Goal: Information Seeking & Learning: Learn about a topic

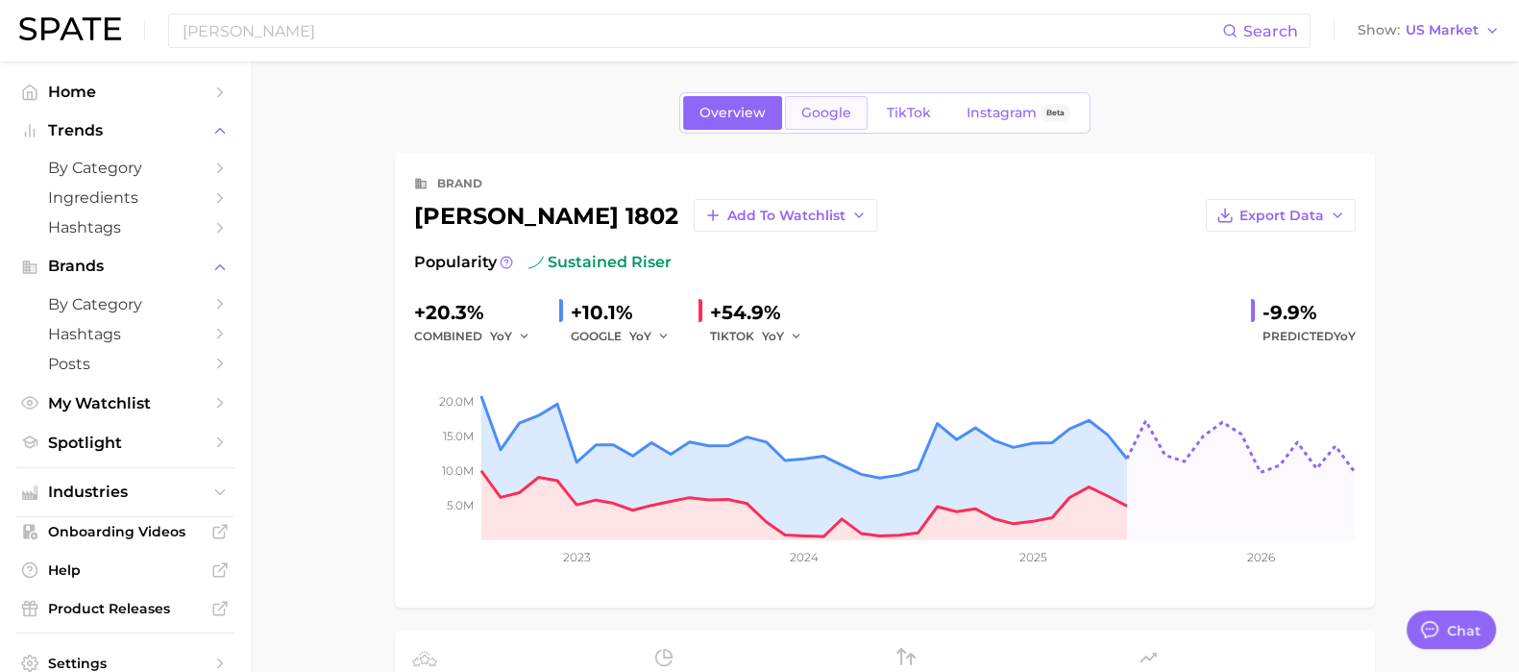
click at [827, 115] on span "Google" at bounding box center [826, 113] width 50 height 16
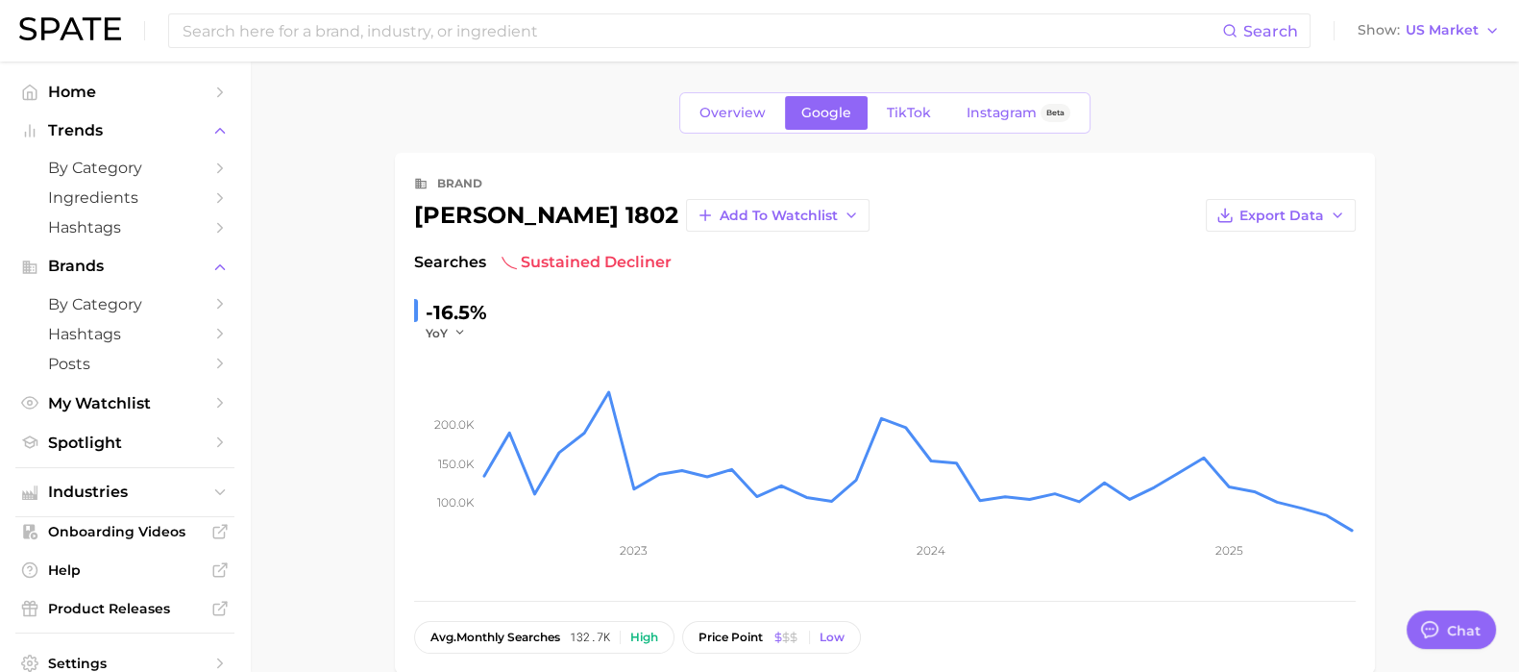
click at [893, 114] on span "TikTok" at bounding box center [909, 113] width 44 height 16
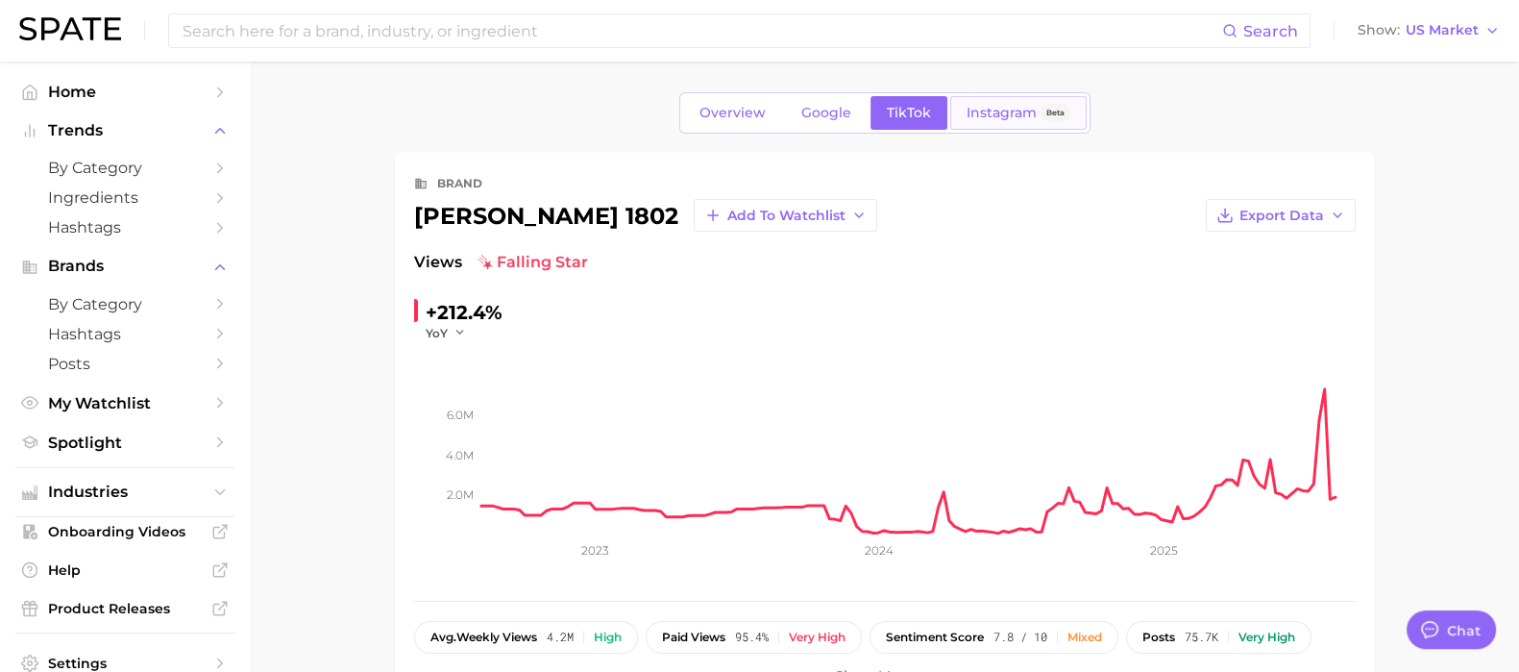
click at [1003, 114] on span "Instagram" at bounding box center [1001, 113] width 70 height 16
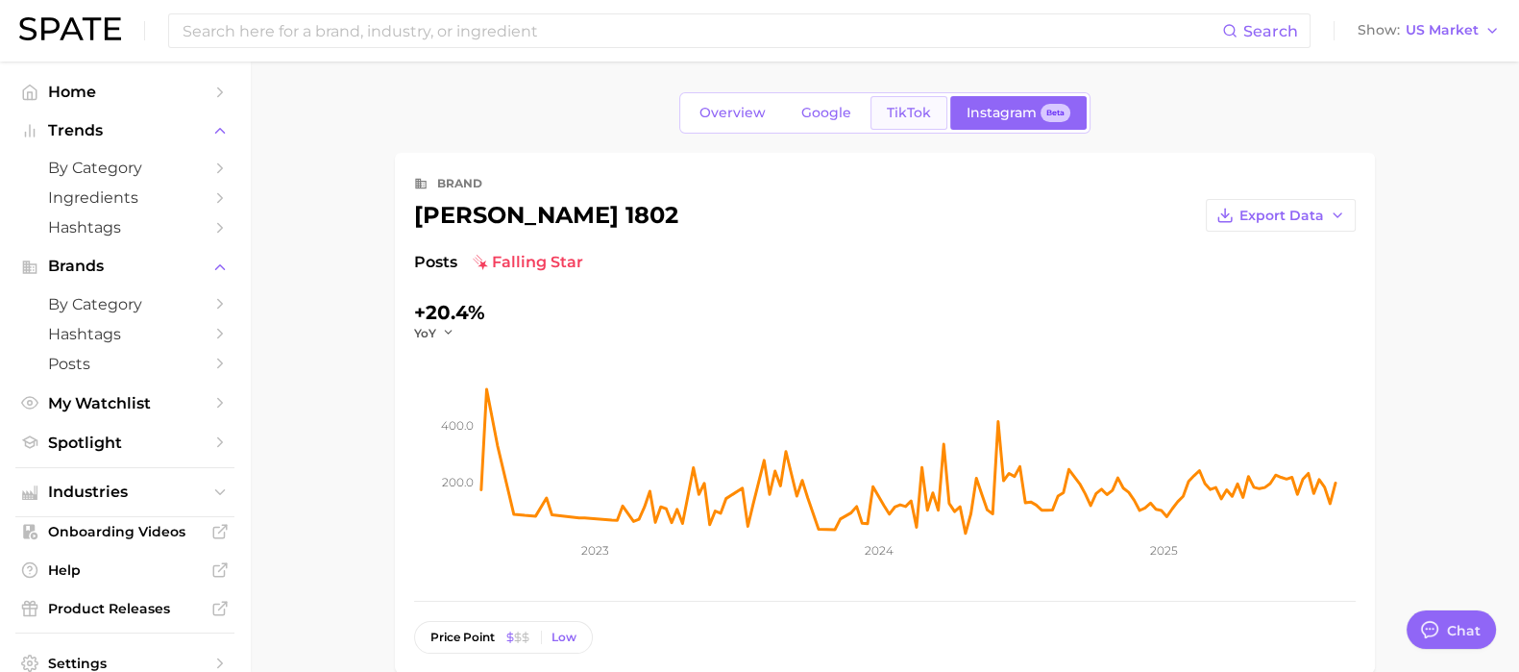
click at [911, 115] on span "TikTok" at bounding box center [909, 113] width 44 height 16
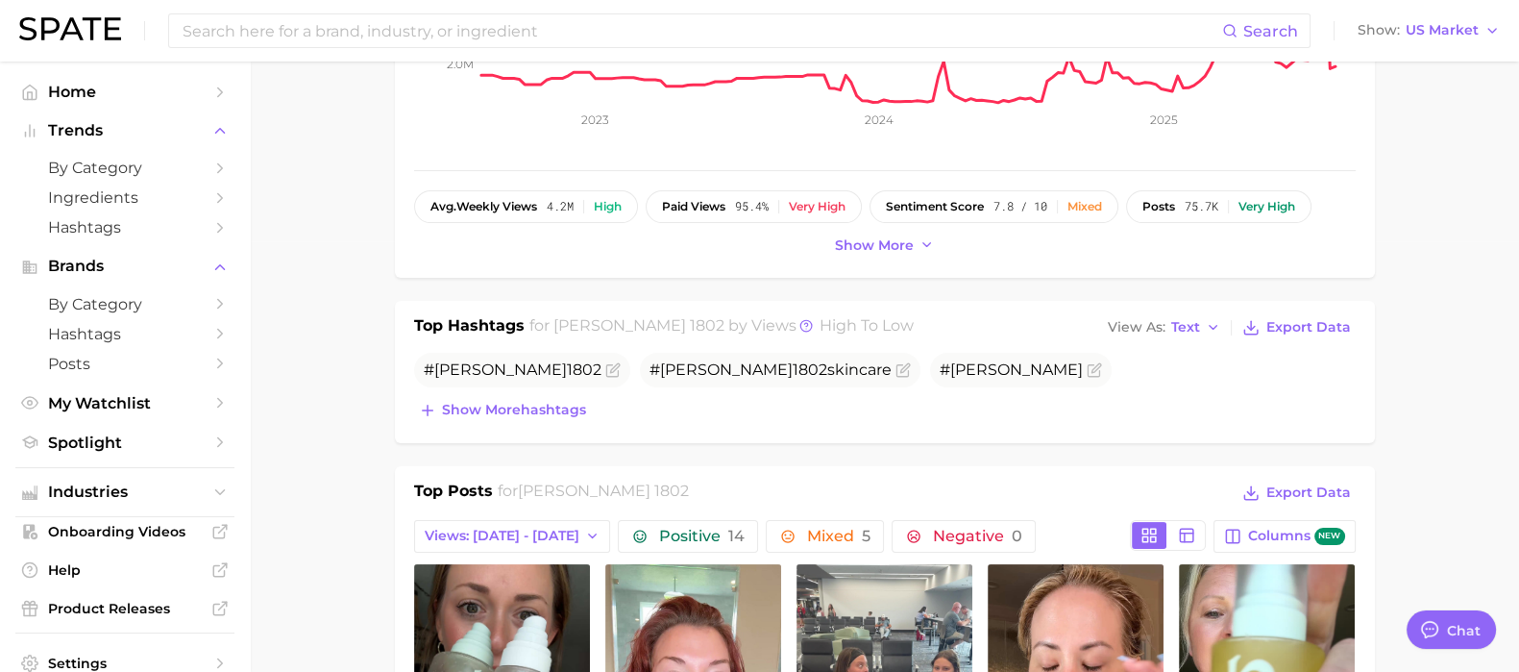
scroll to position [479, 0]
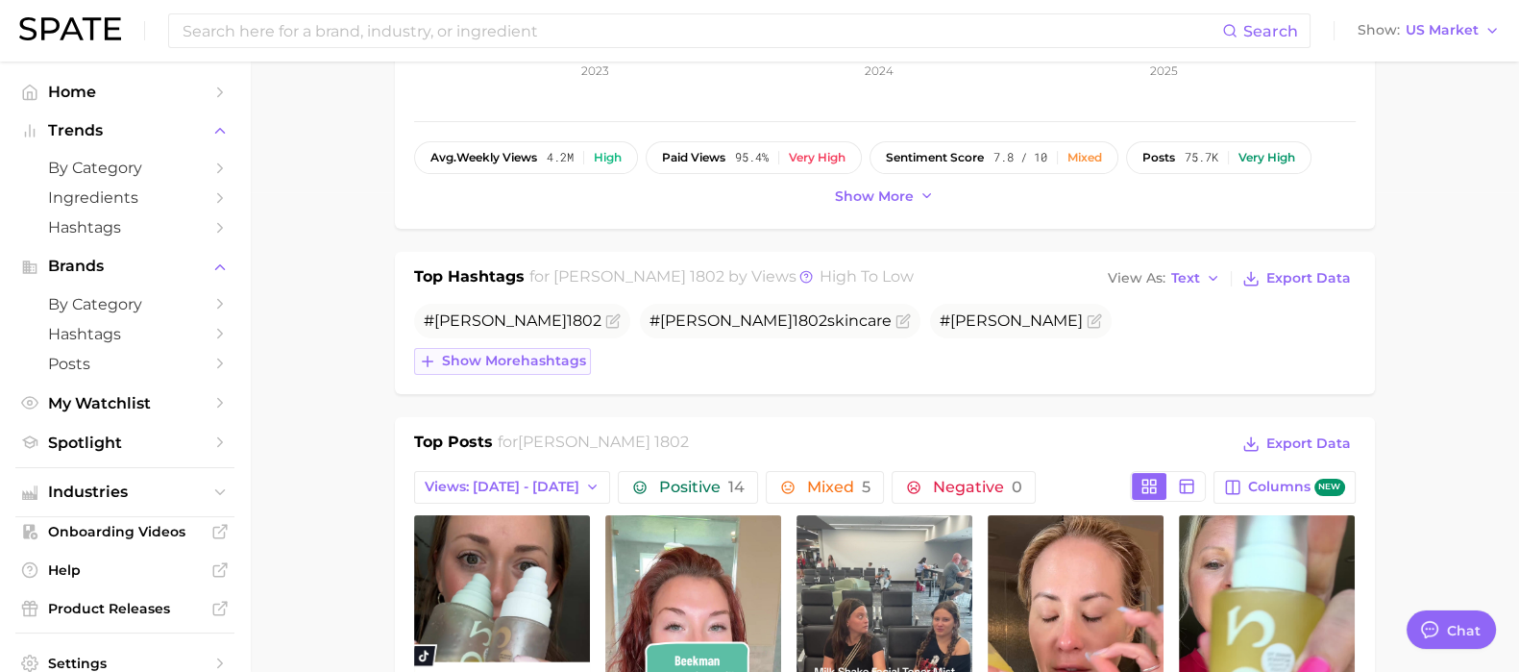
click at [465, 362] on span "Show more hashtags" at bounding box center [514, 361] width 144 height 16
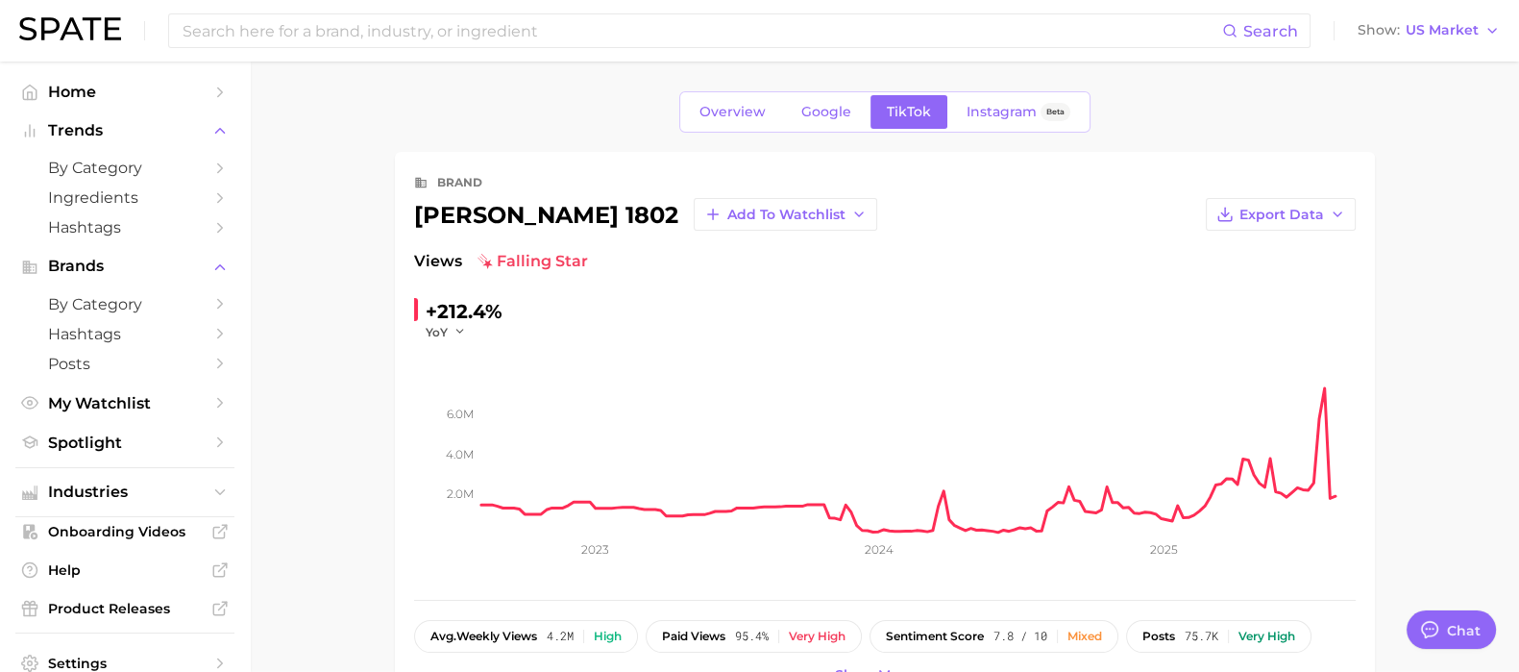
scroll to position [0, 0]
